Goal: Find specific page/section: Locate item on page

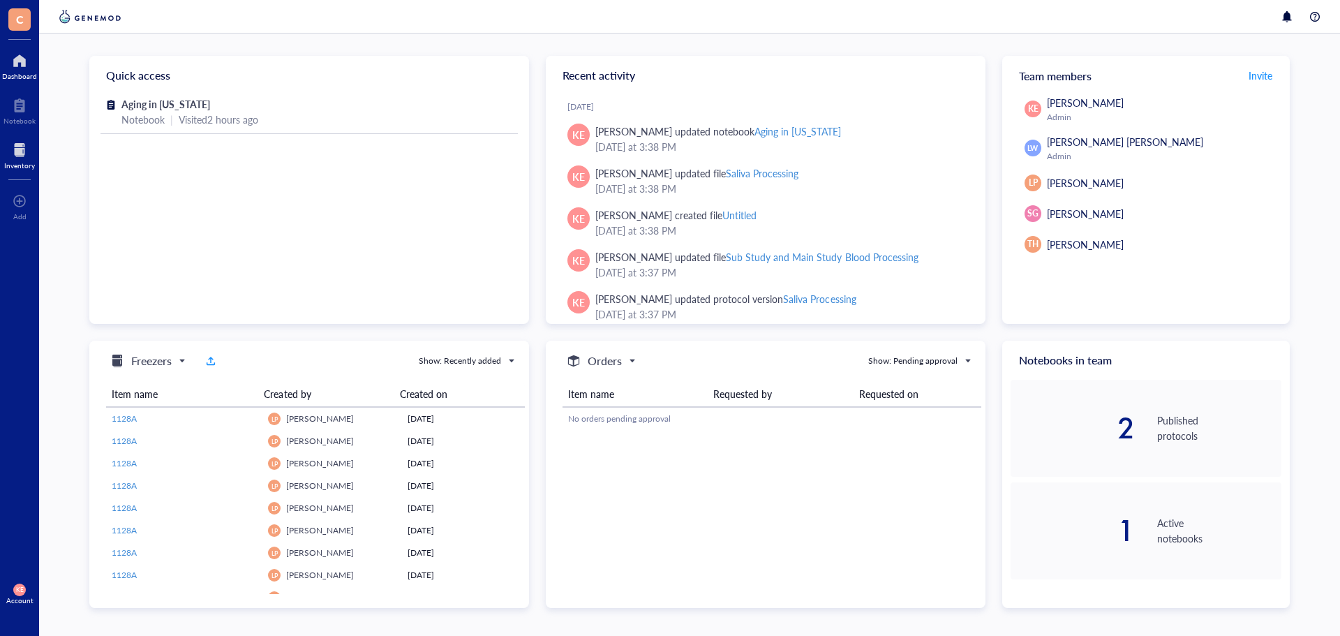
click at [14, 147] on div at bounding box center [19, 150] width 31 height 22
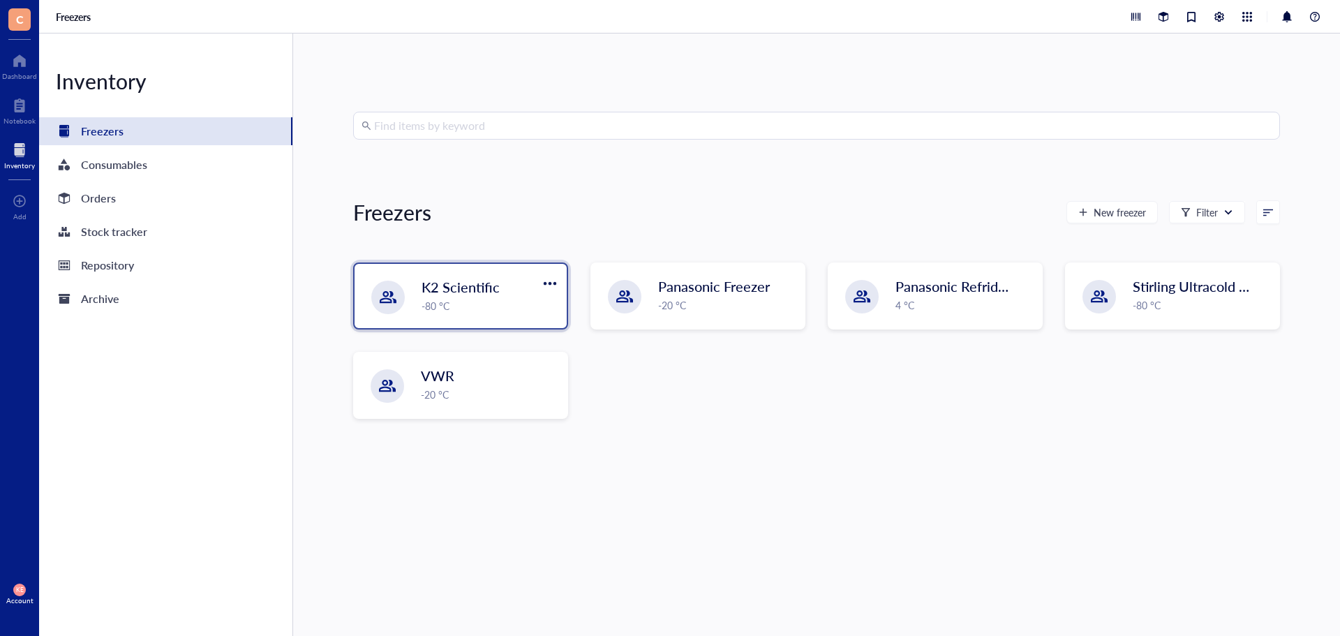
click at [496, 304] on div "-80 °C" at bounding box center [490, 305] width 137 height 15
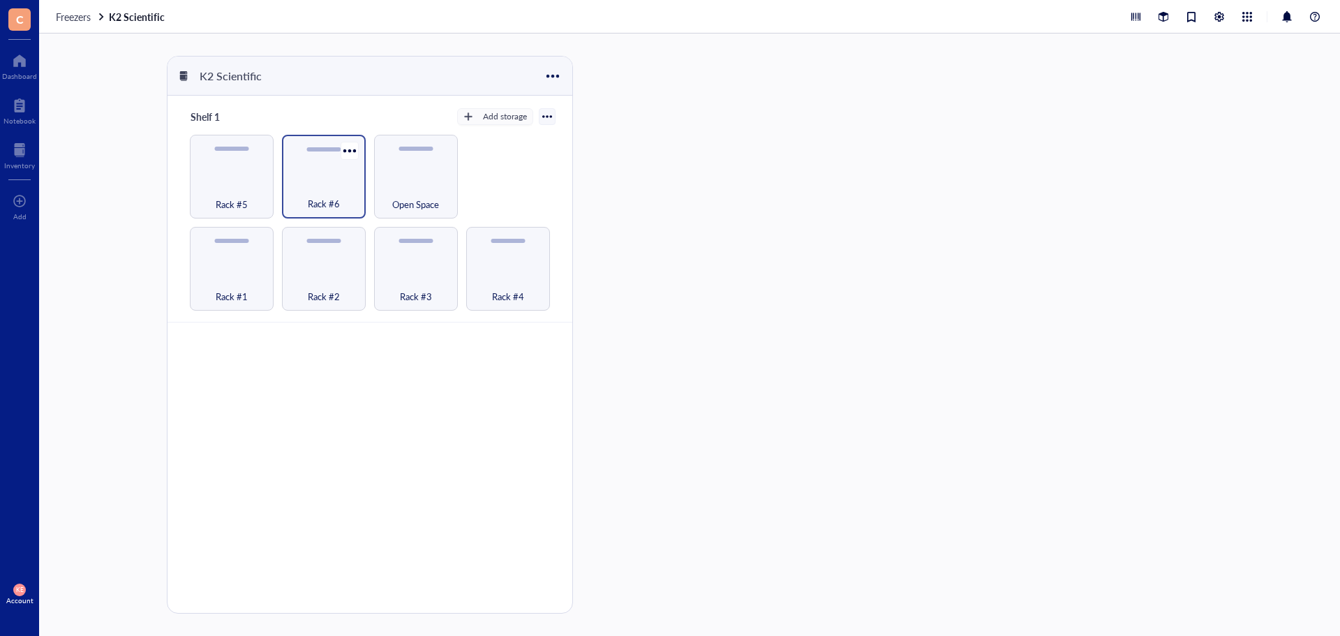
click at [350, 196] on div "Rack #6" at bounding box center [324, 196] width 70 height 31
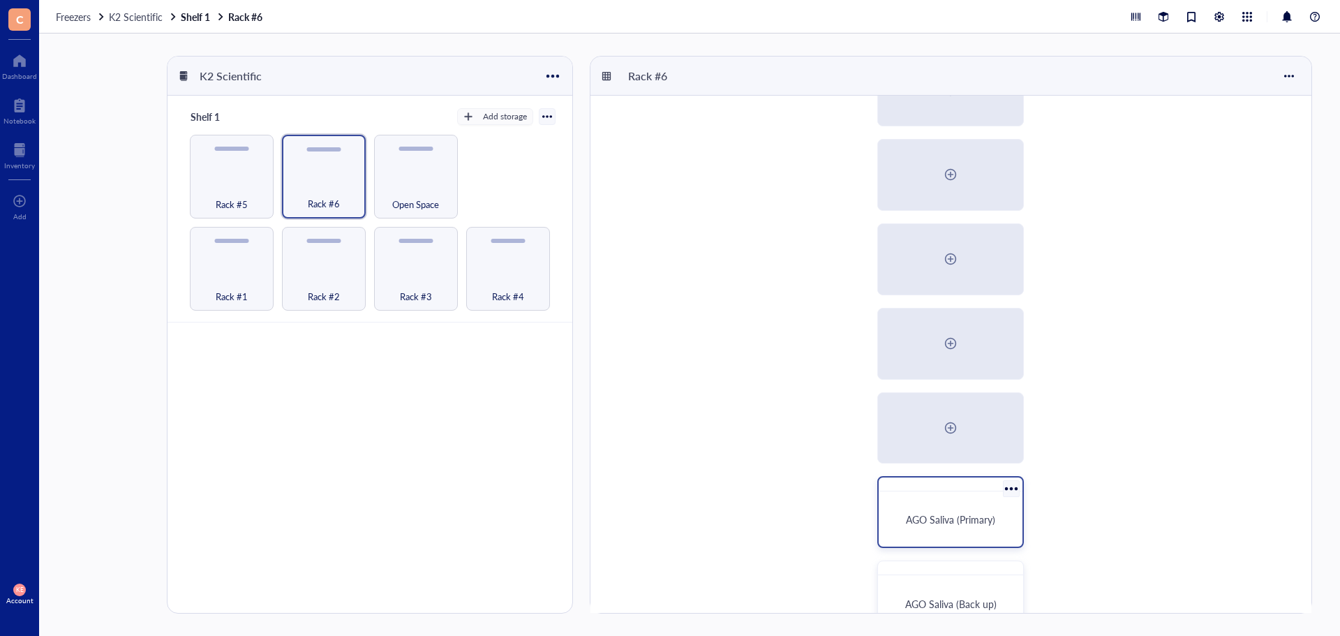
scroll to position [96, 0]
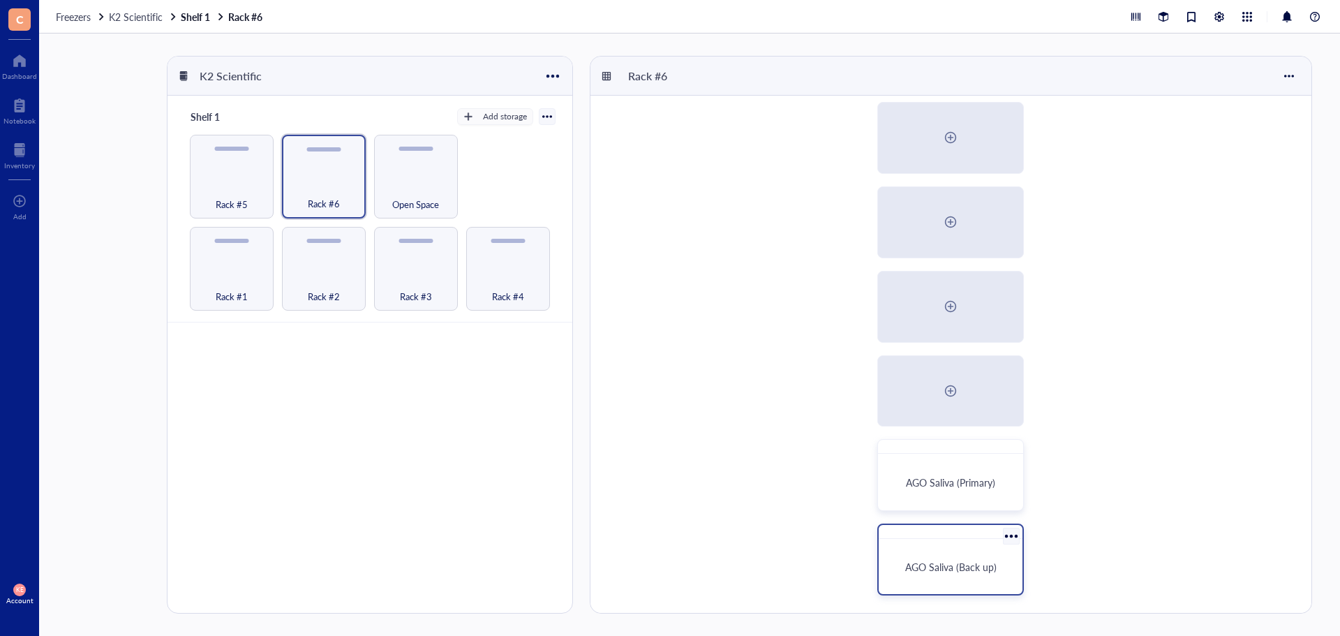
click at [925, 561] on span "AGO Saliva (Back up)" at bounding box center [950, 567] width 91 height 14
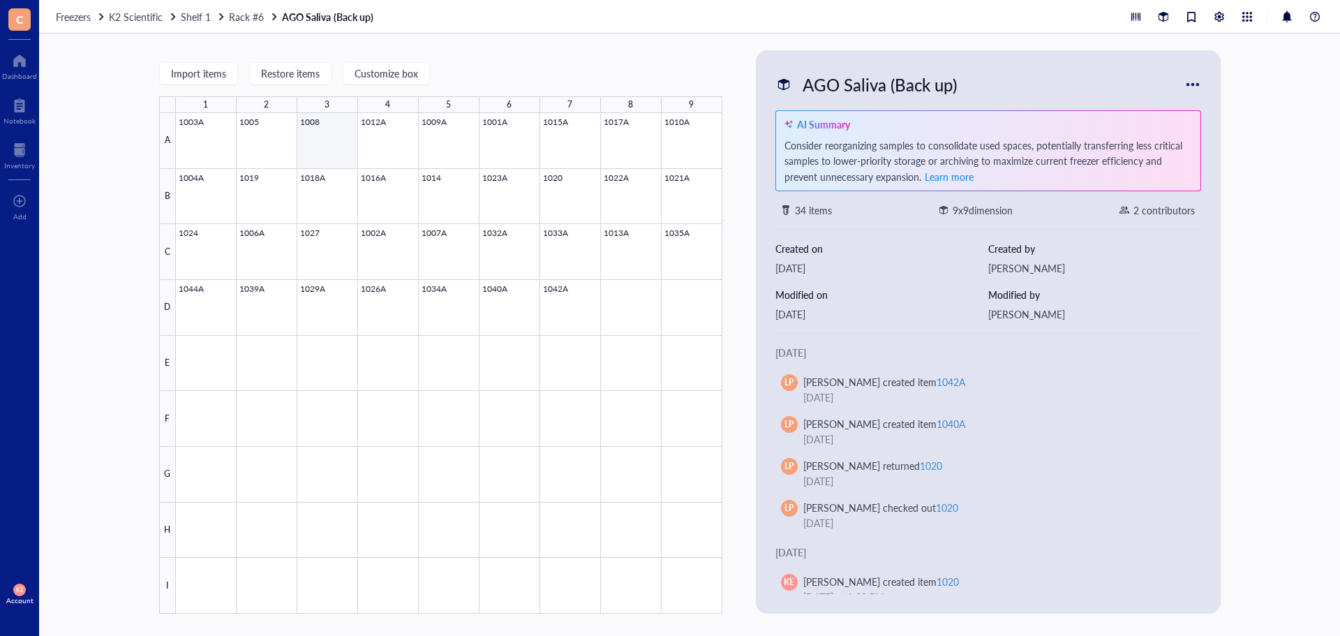
click at [333, 155] on div at bounding box center [449, 363] width 547 height 501
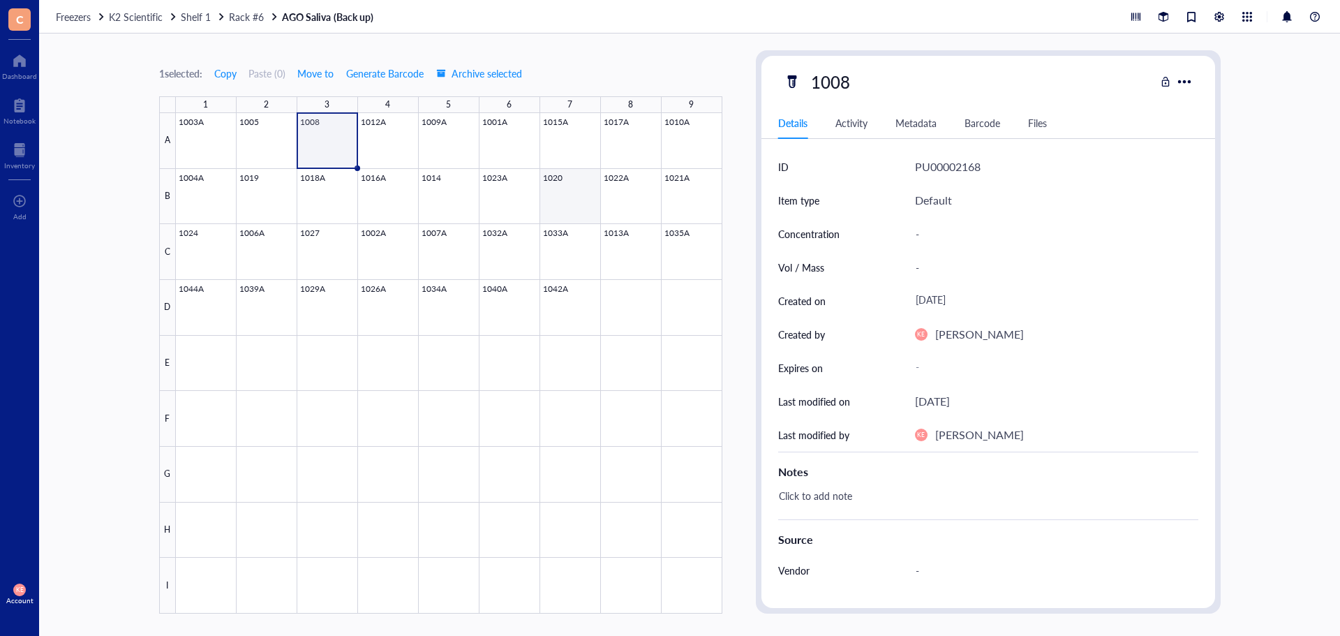
click at [570, 199] on div at bounding box center [449, 363] width 547 height 501
click at [920, 265] on div "-" at bounding box center [1051, 267] width 283 height 29
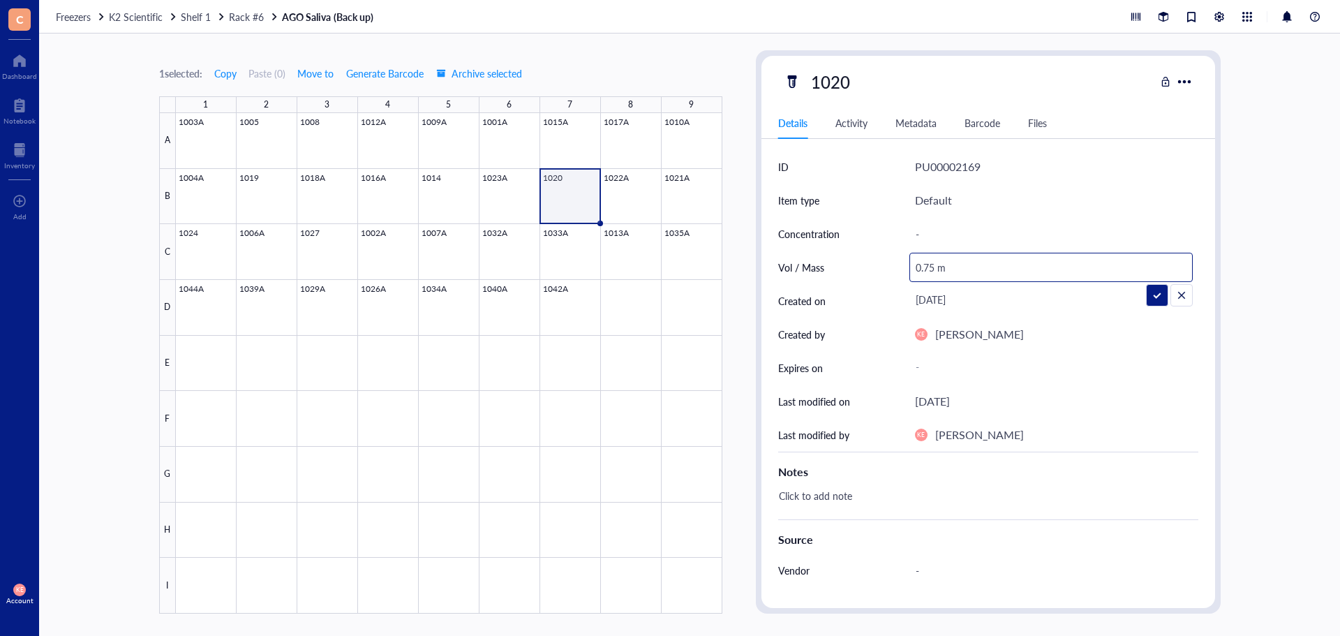
type input "0.75 mL"
click at [501, 309] on div at bounding box center [449, 363] width 547 height 501
